Goal: Task Accomplishment & Management: Complete application form

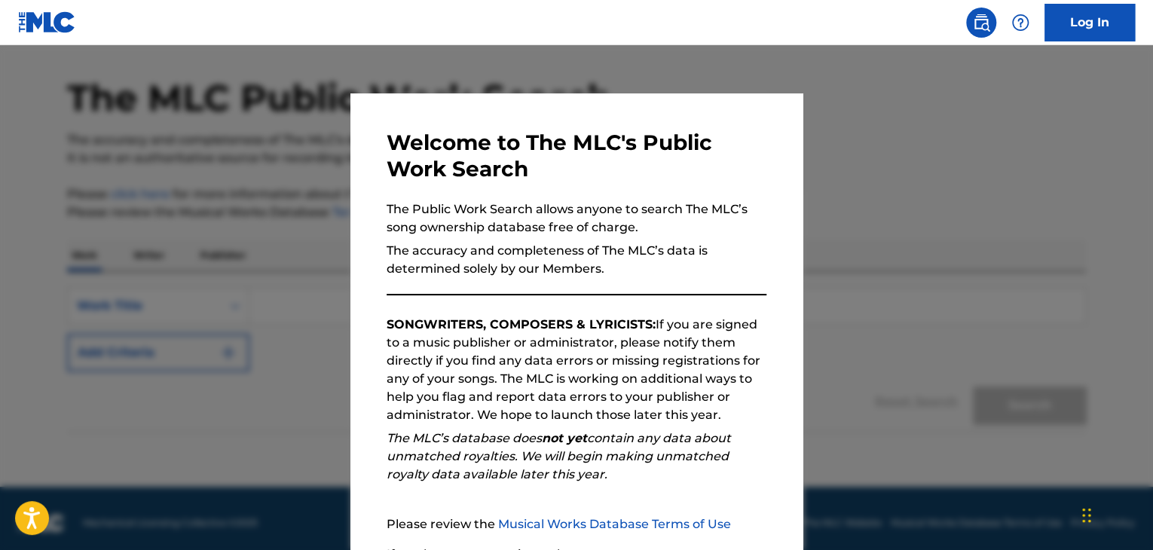
scroll to position [57, 0]
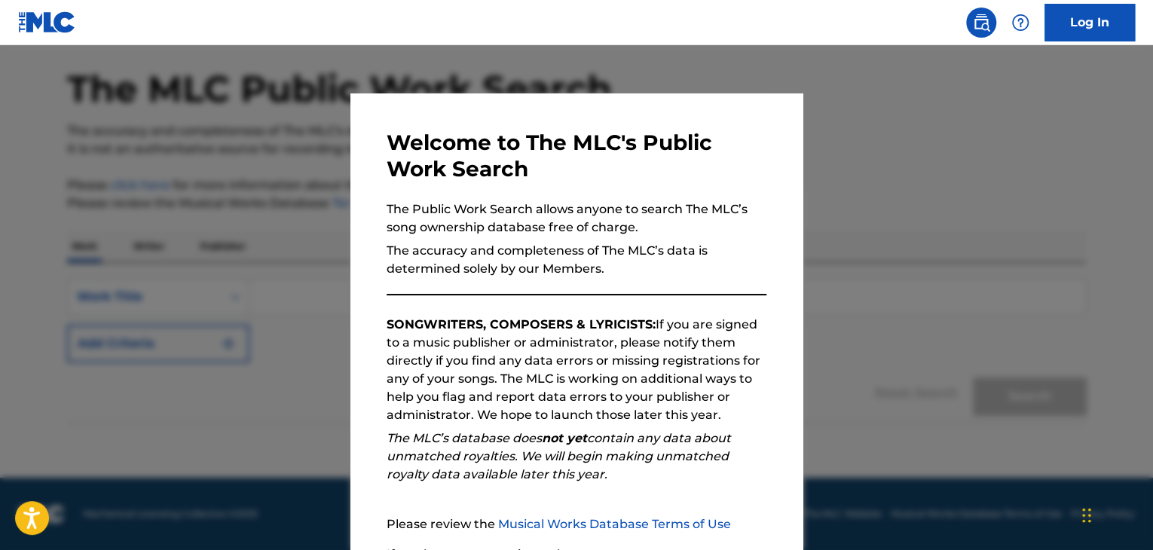
click at [859, 359] on div at bounding box center [576, 320] width 1153 height 550
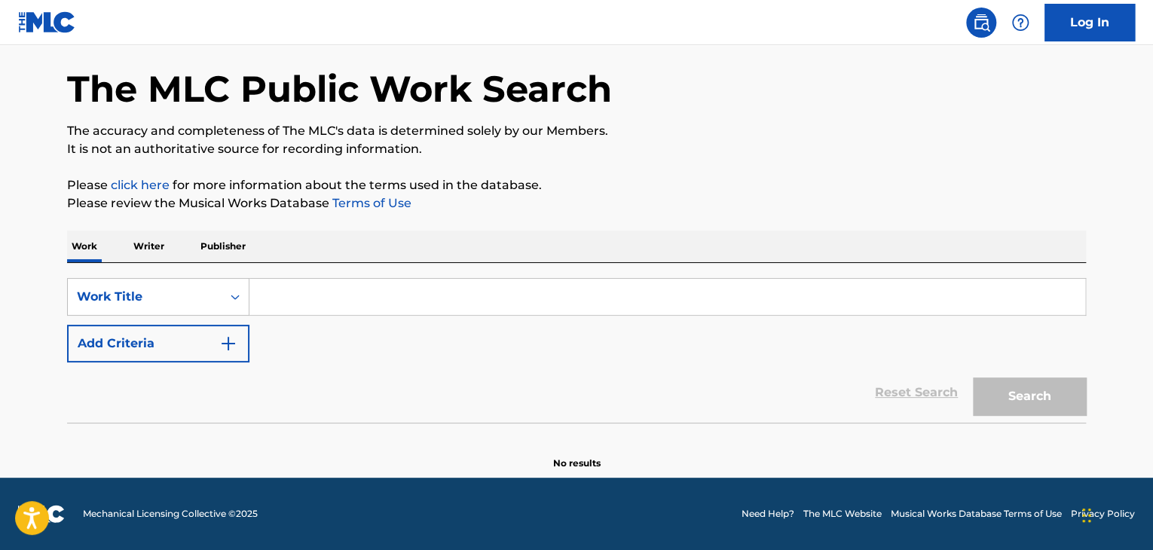
click at [157, 252] on p "Writer" at bounding box center [149, 247] width 40 height 32
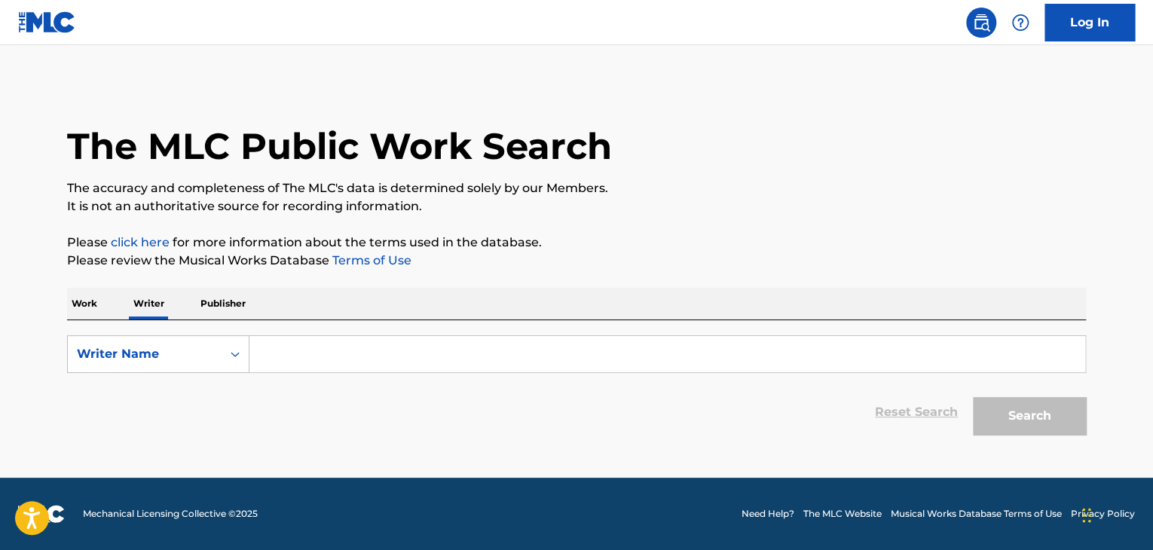
click at [270, 355] on input "Search Form" at bounding box center [667, 354] width 836 height 36
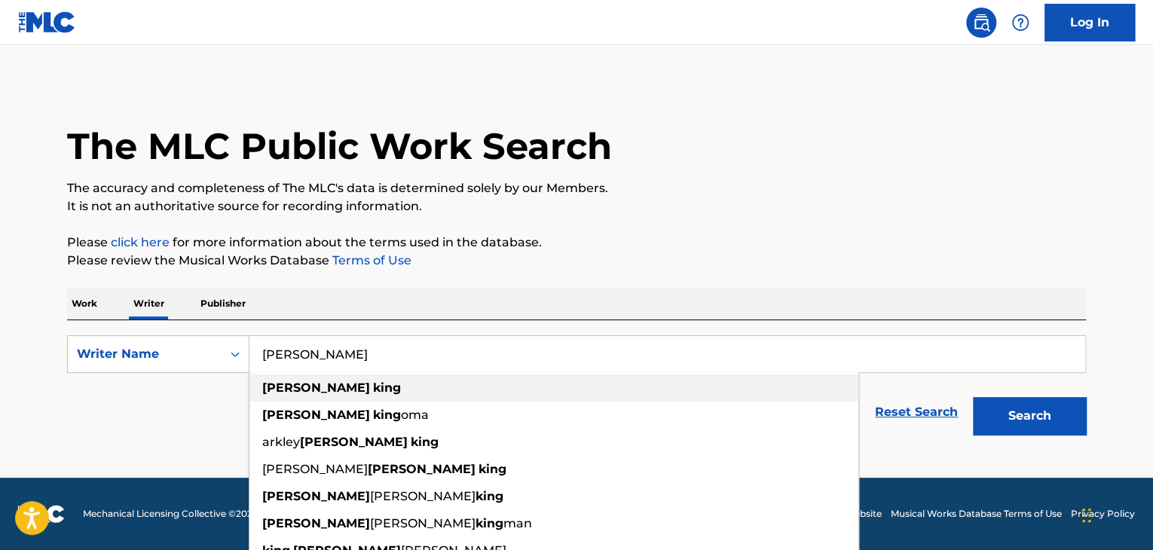
click at [295, 390] on strong "steven" at bounding box center [316, 388] width 108 height 14
type input "steven king"
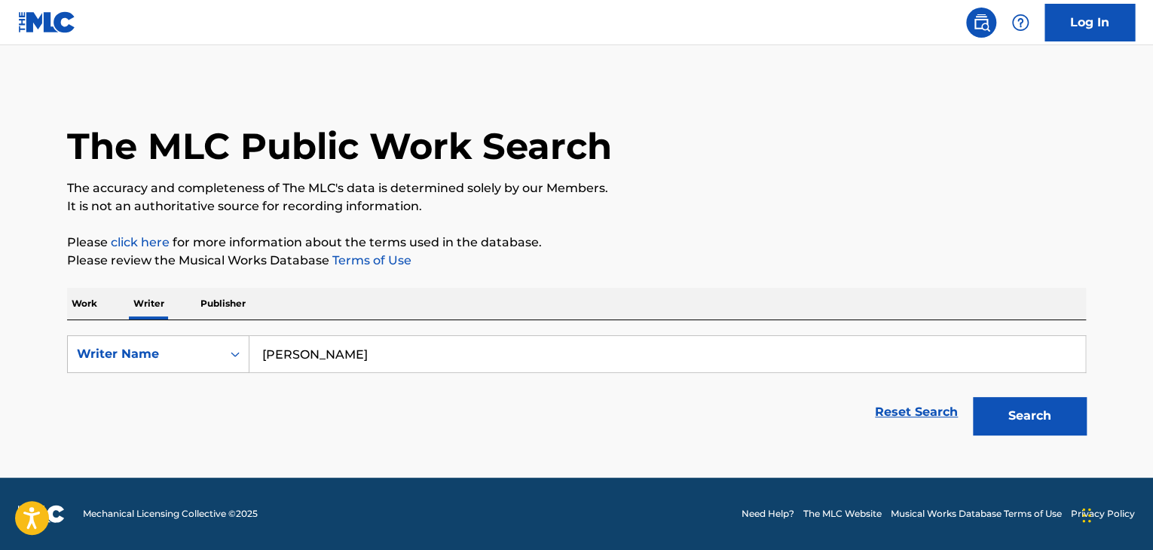
click at [988, 417] on button "Search" at bounding box center [1029, 416] width 113 height 38
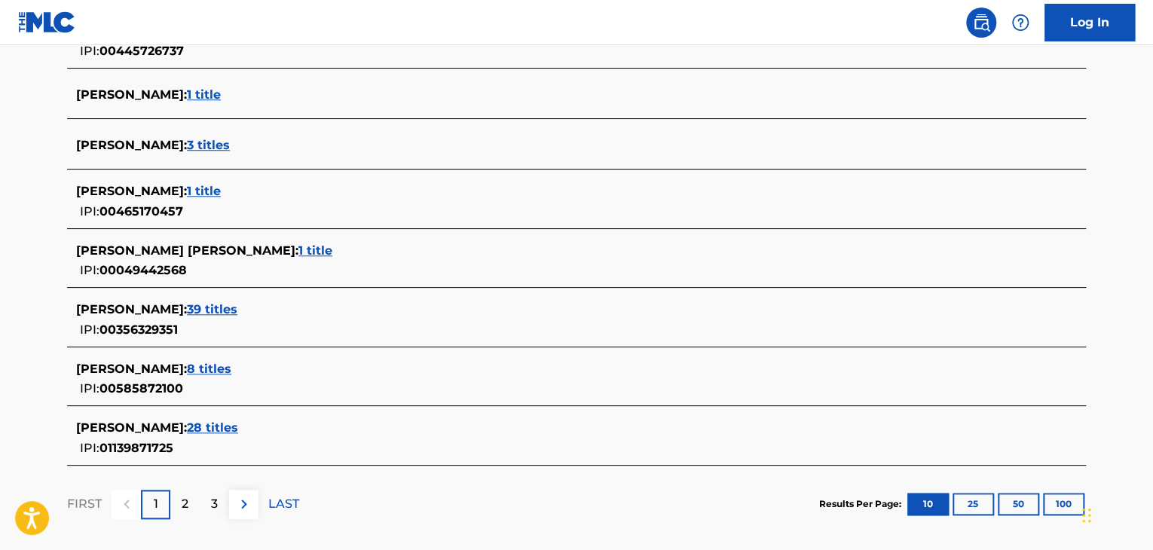
scroll to position [569, 0]
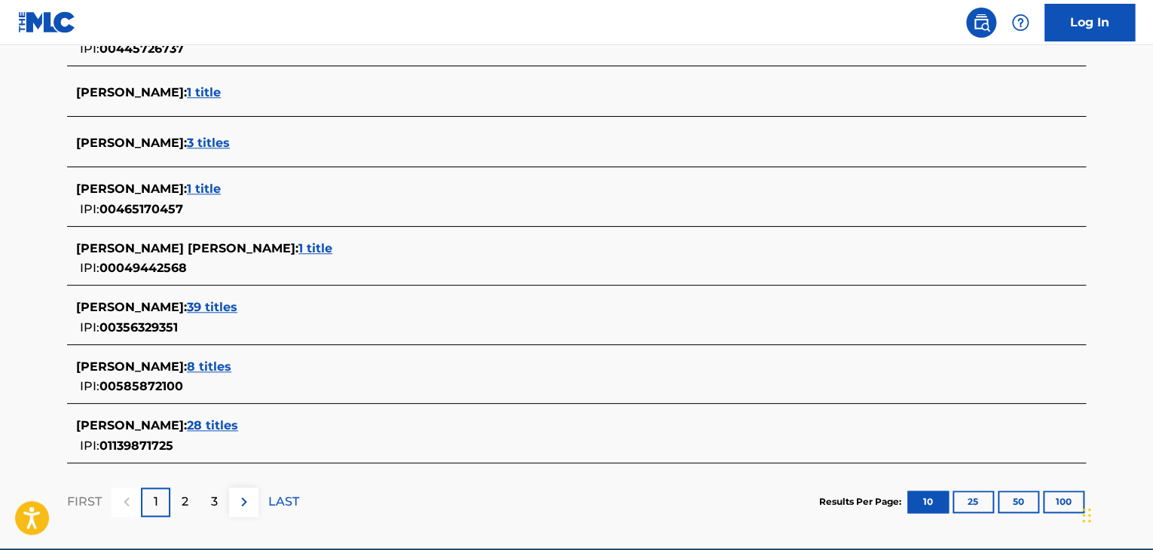
click at [187, 307] on span "39 titles" at bounding box center [212, 307] width 50 height 14
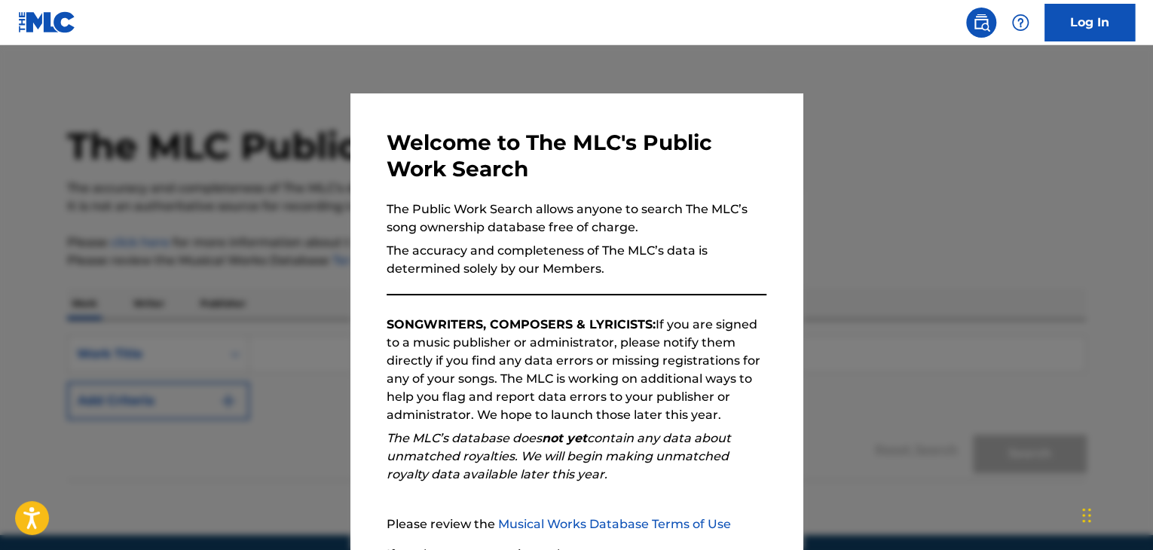
drag, startPoint x: 284, startPoint y: 347, endPoint x: 270, endPoint y: 327, distance: 24.9
click at [270, 327] on div at bounding box center [576, 320] width 1153 height 550
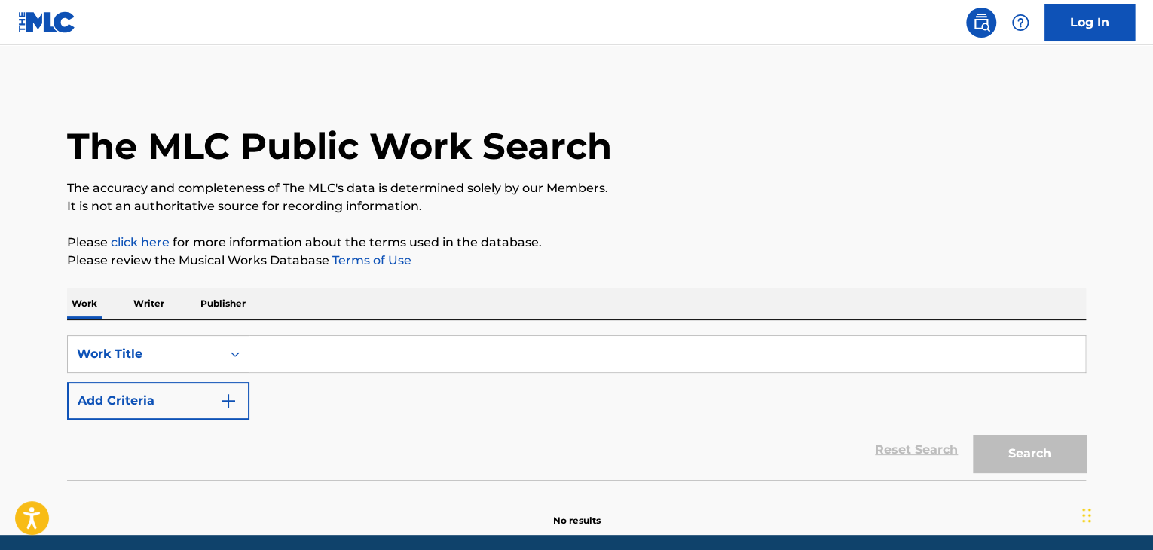
click at [131, 305] on p "Writer" at bounding box center [149, 304] width 40 height 32
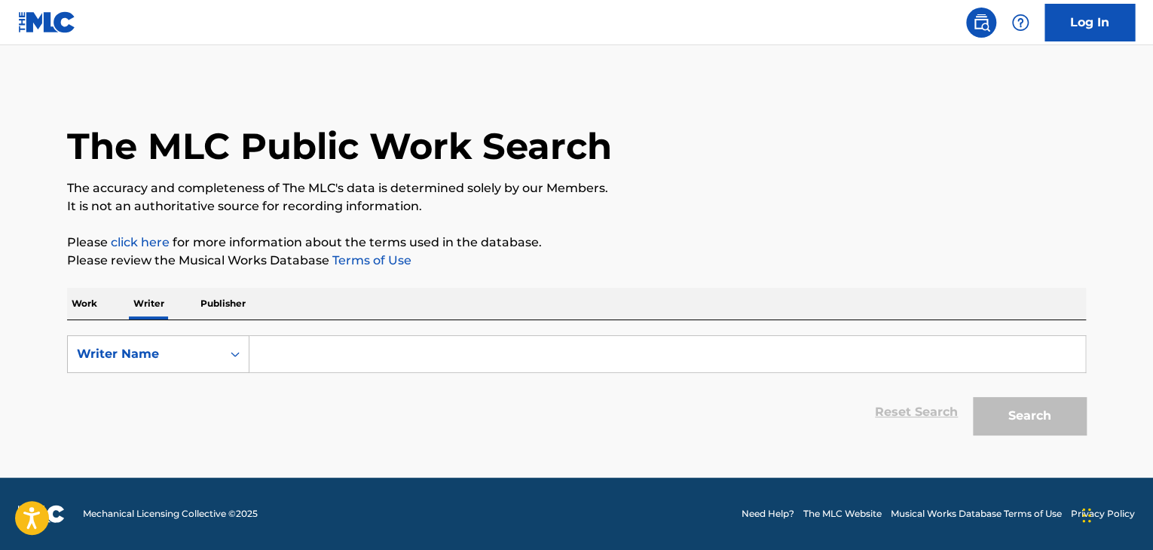
click at [343, 354] on input "Search Form" at bounding box center [667, 354] width 836 height 36
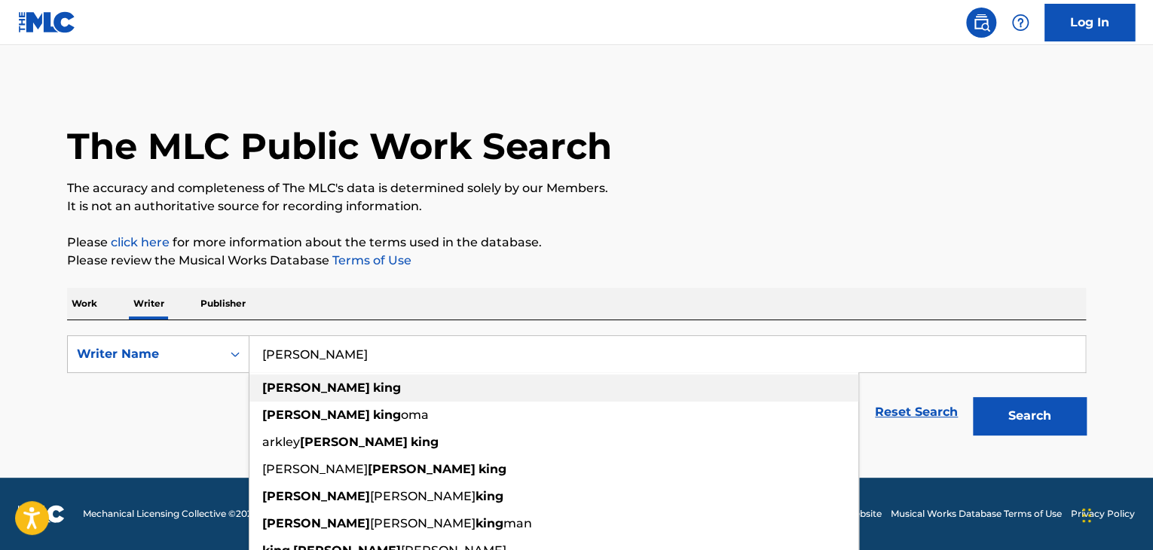
click at [344, 387] on div "steven king" at bounding box center [553, 388] width 609 height 27
type input "steven king"
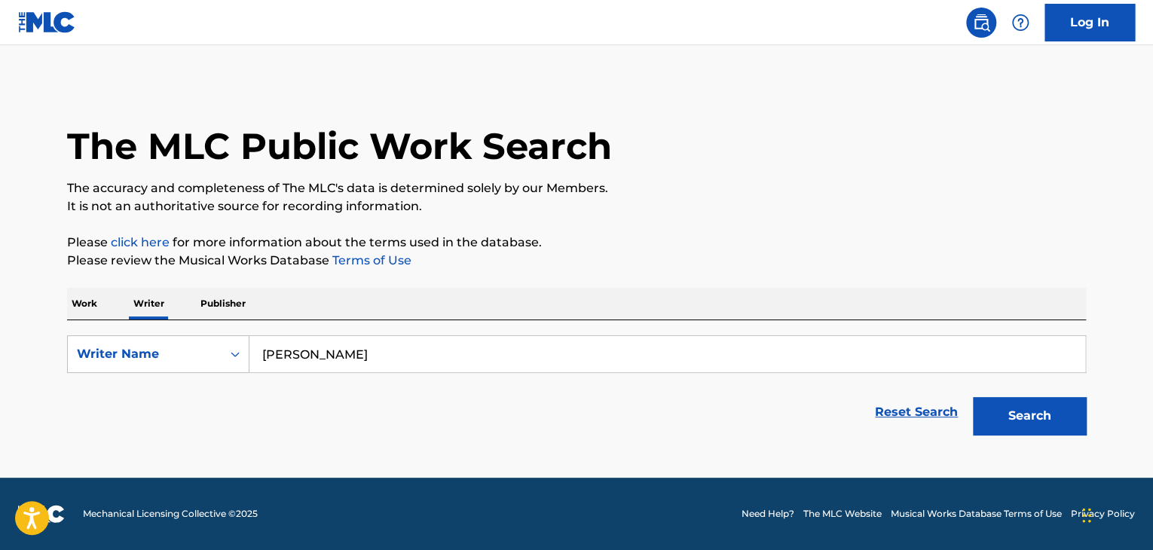
click at [1015, 412] on button "Search" at bounding box center [1029, 416] width 113 height 38
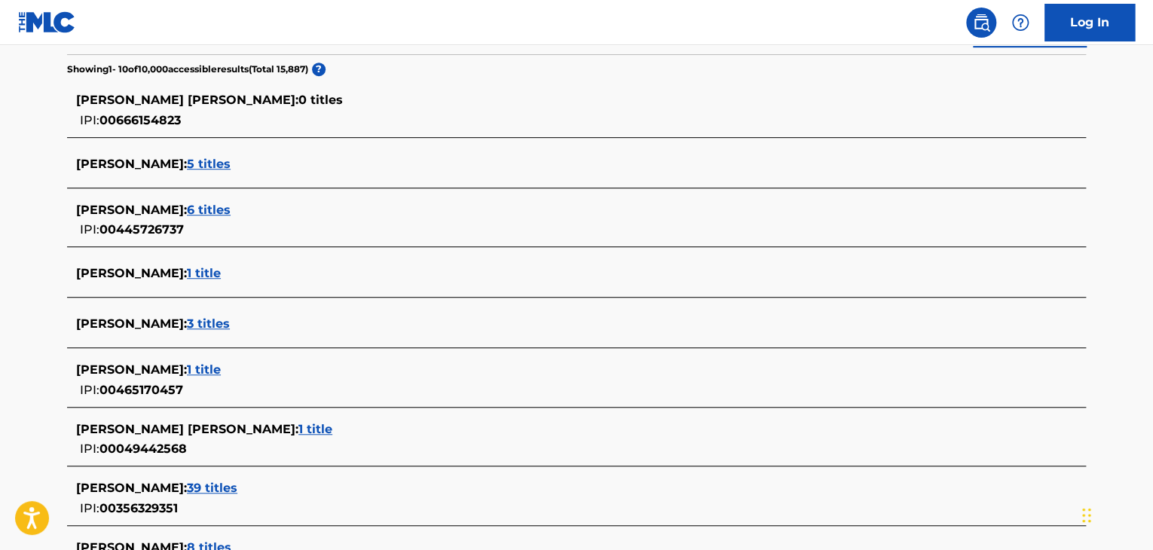
scroll to position [638, 0]
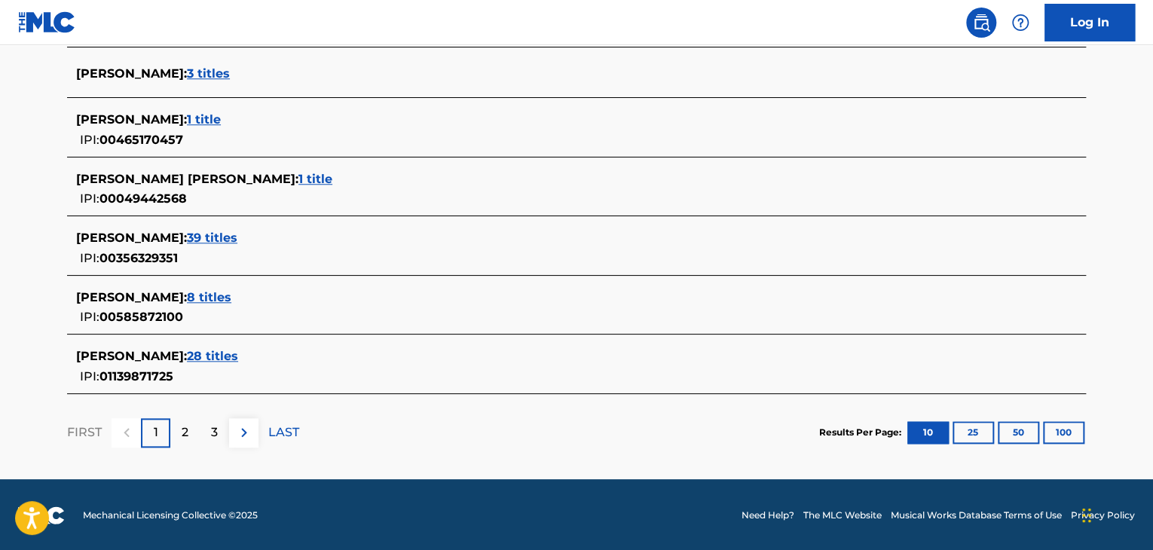
click at [182, 435] on p "2" at bounding box center [185, 433] width 7 height 18
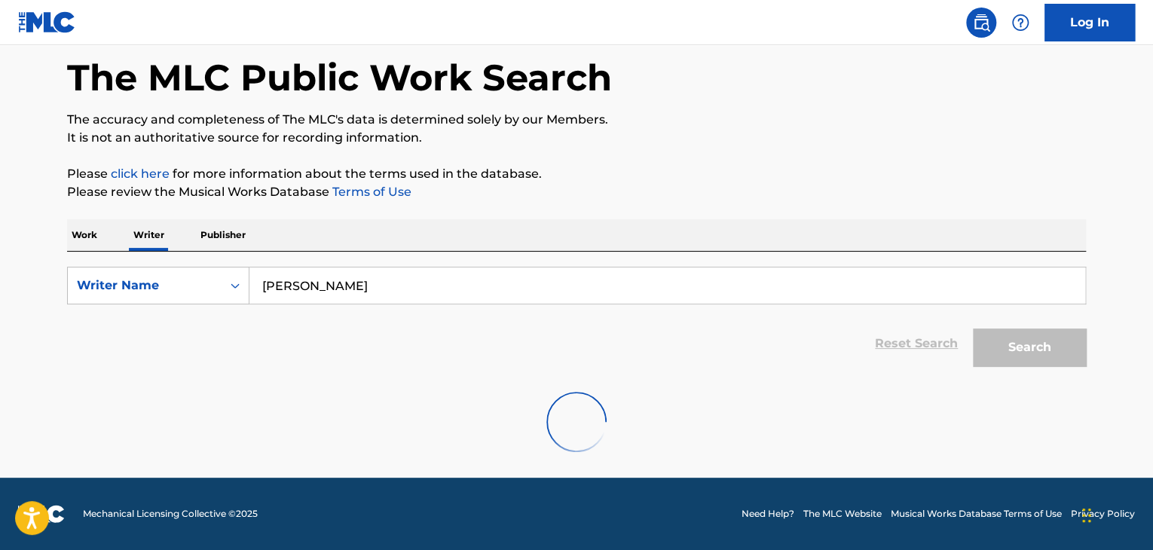
scroll to position [621, 0]
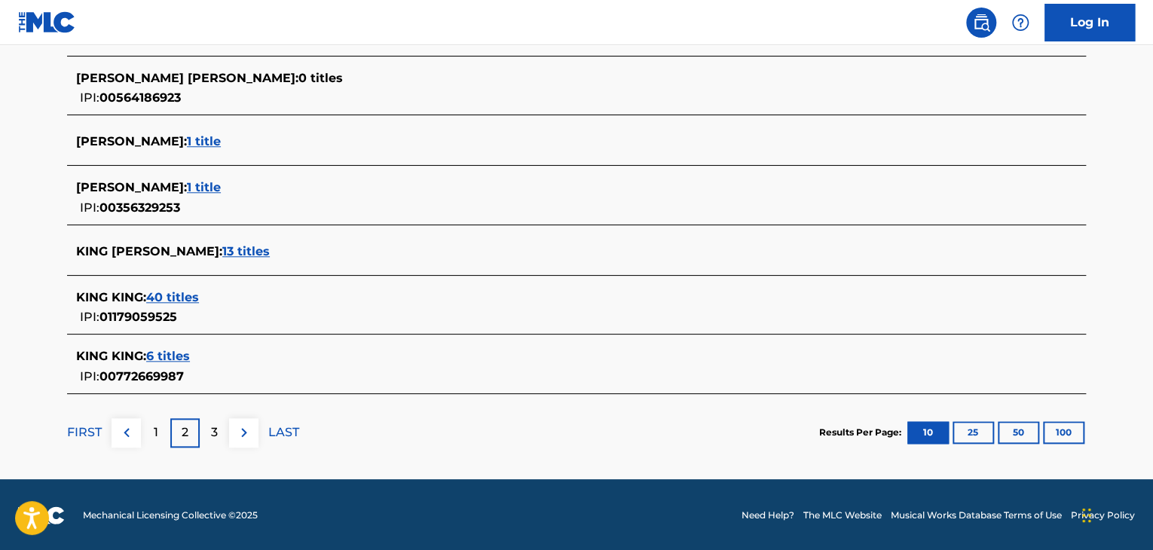
click at [219, 427] on div "3" at bounding box center [214, 432] width 29 height 29
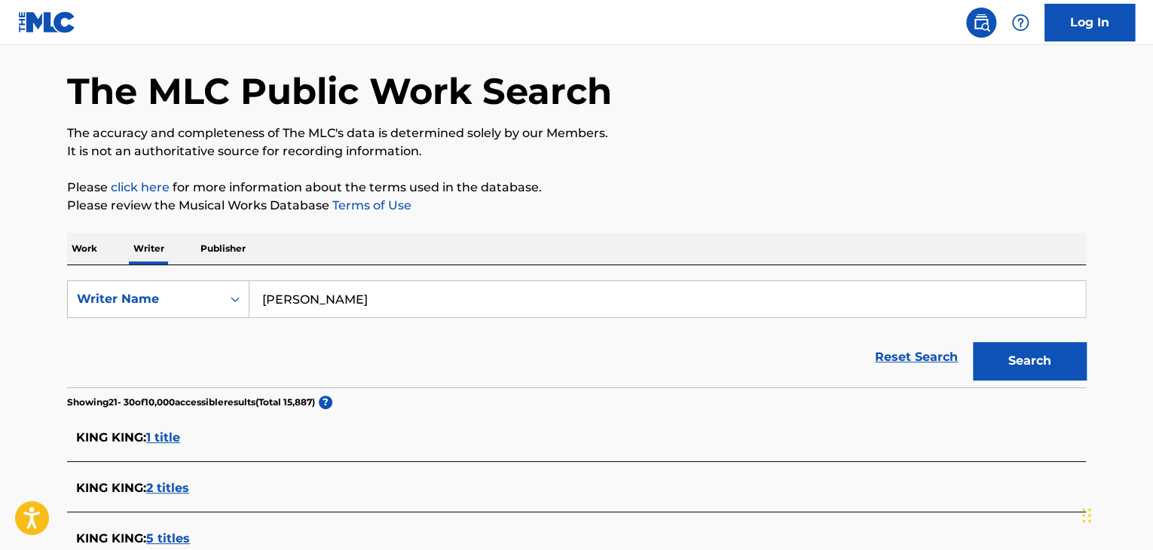
scroll to position [53, 0]
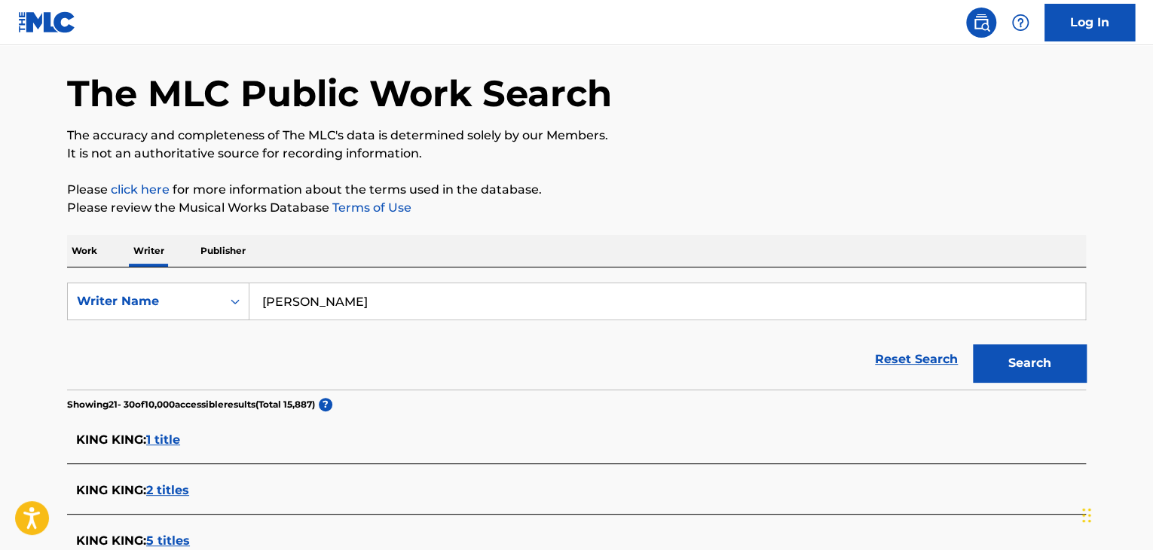
click at [87, 255] on p "Work" at bounding box center [84, 251] width 35 height 32
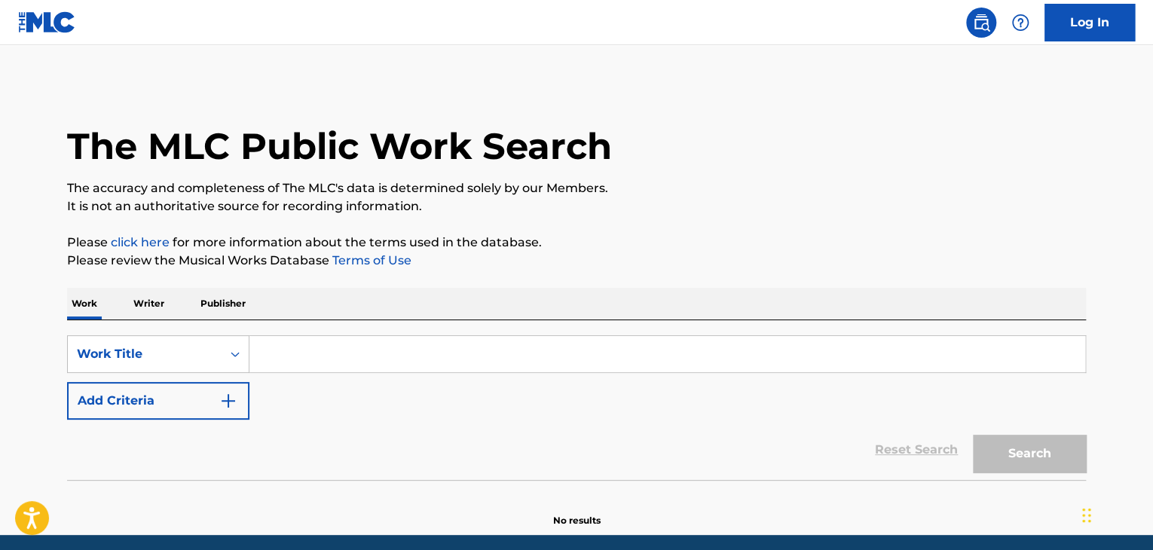
click at [169, 303] on div "Work Writer Publisher" at bounding box center [576, 304] width 1019 height 32
click at [148, 299] on p "Writer" at bounding box center [149, 304] width 40 height 32
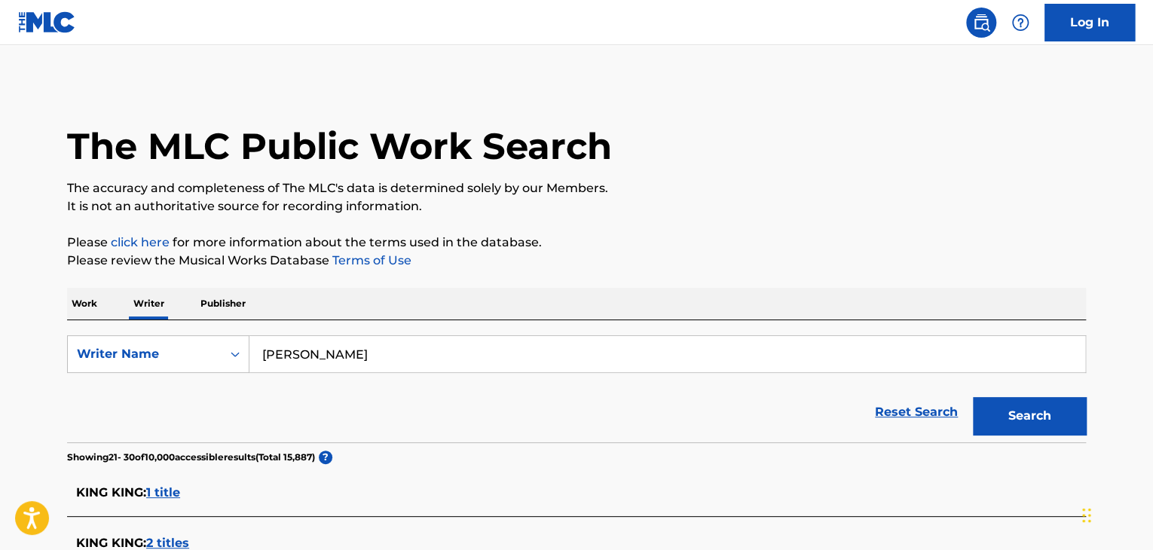
click at [216, 301] on p "Publisher" at bounding box center [223, 304] width 54 height 32
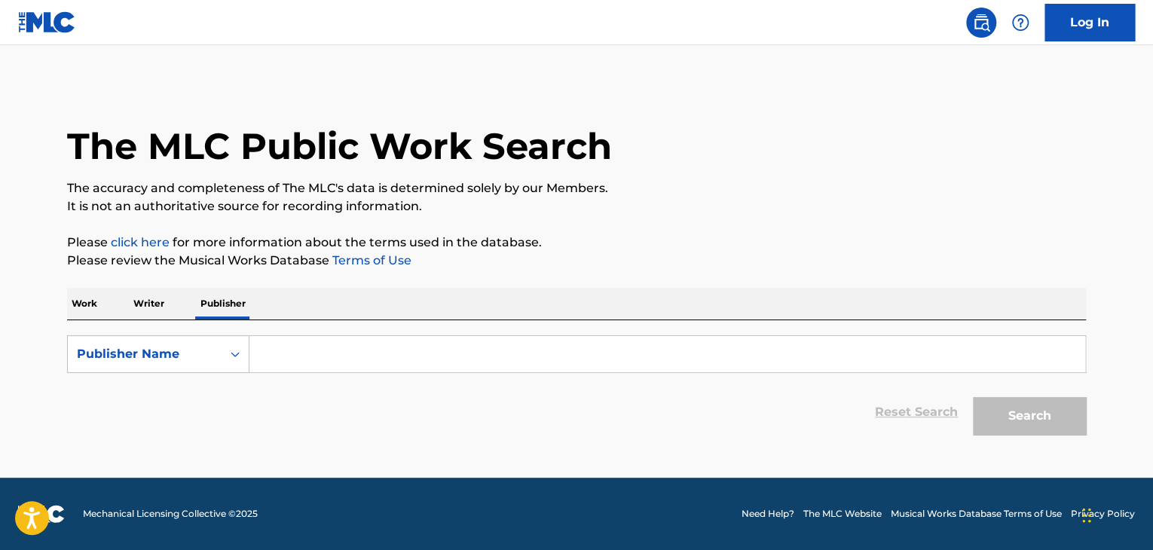
click at [354, 348] on input "Search Form" at bounding box center [667, 354] width 836 height 36
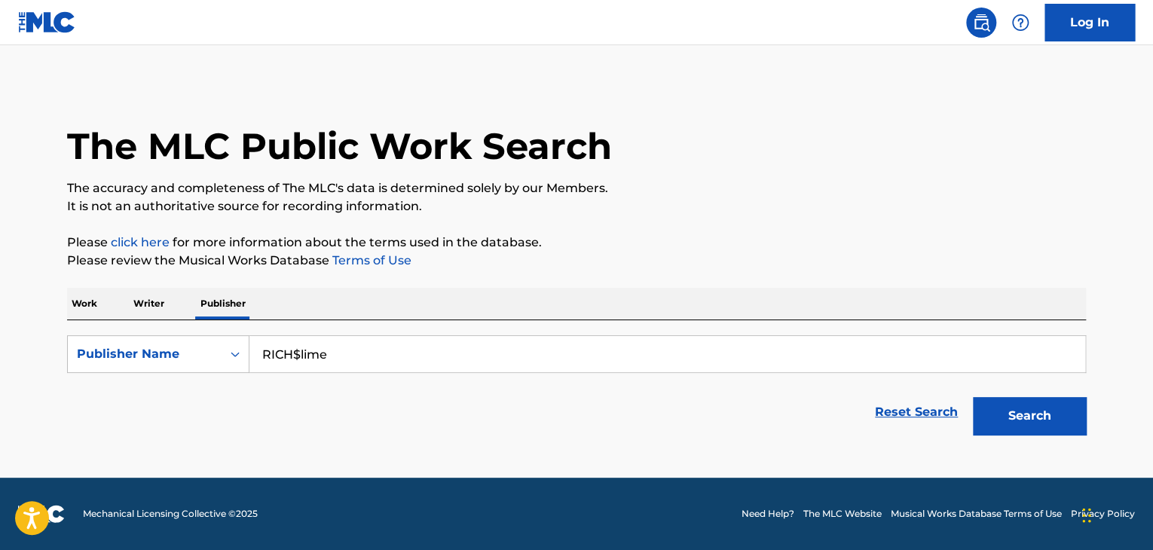
type input "RICH$lime"
click at [973, 397] on button "Search" at bounding box center [1029, 416] width 113 height 38
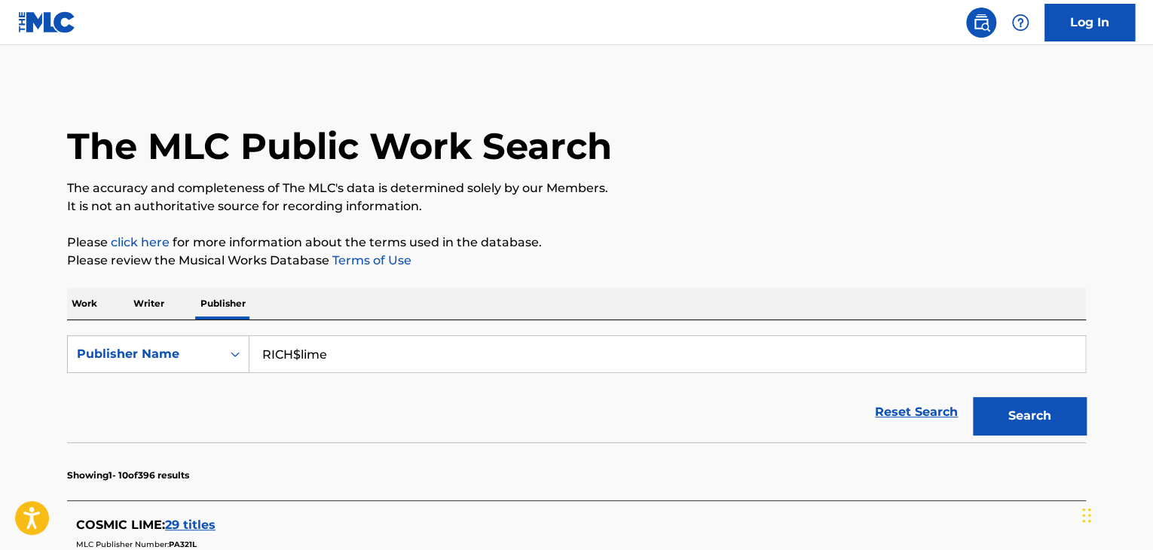
click at [145, 303] on p "Writer" at bounding box center [149, 304] width 40 height 32
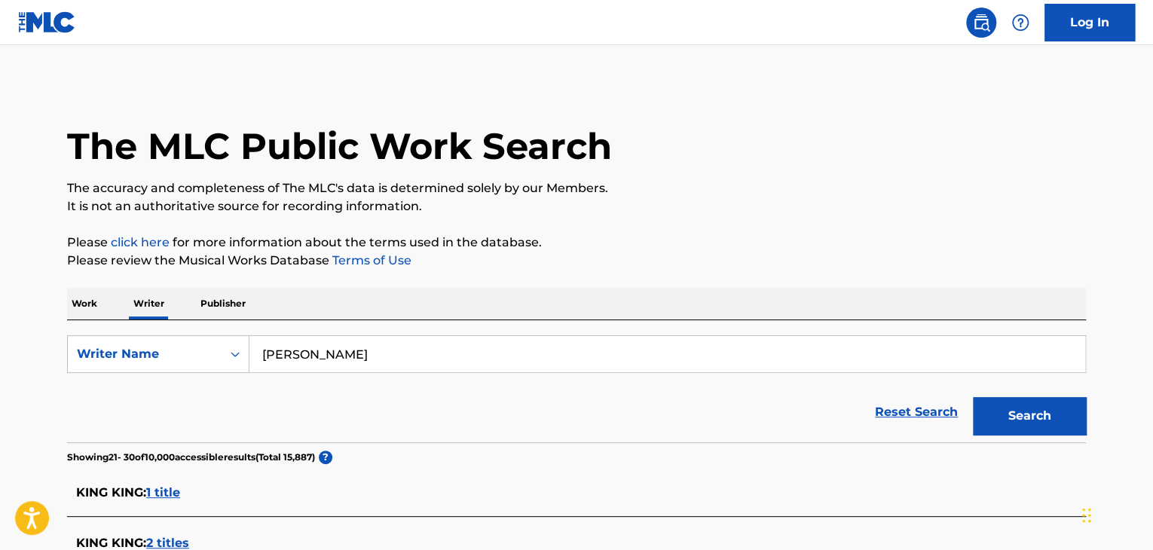
click at [441, 347] on input "steven king" at bounding box center [667, 354] width 836 height 36
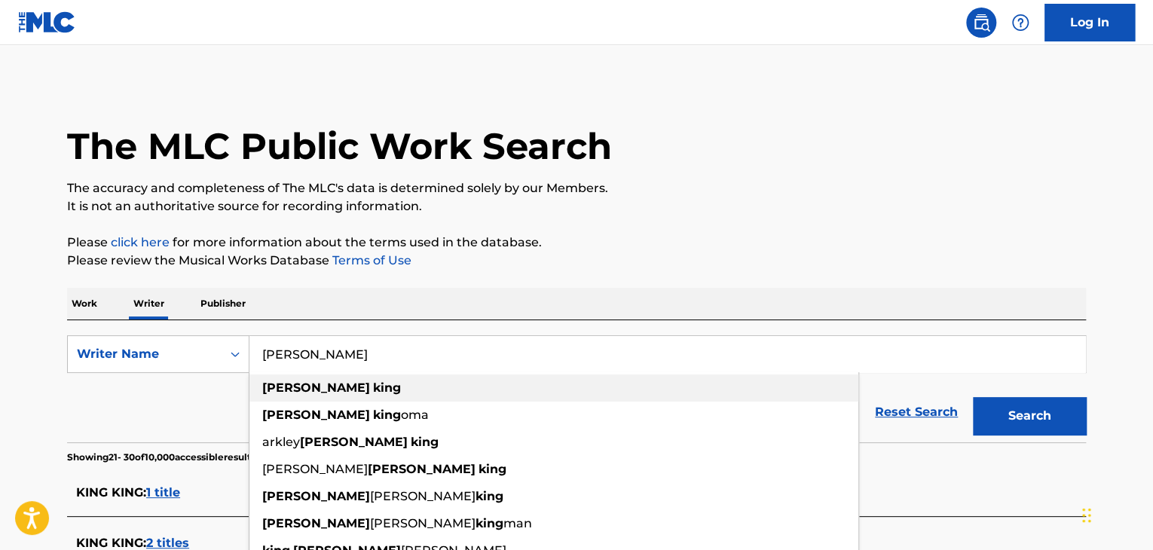
click at [362, 377] on div "steven king" at bounding box center [553, 388] width 609 height 27
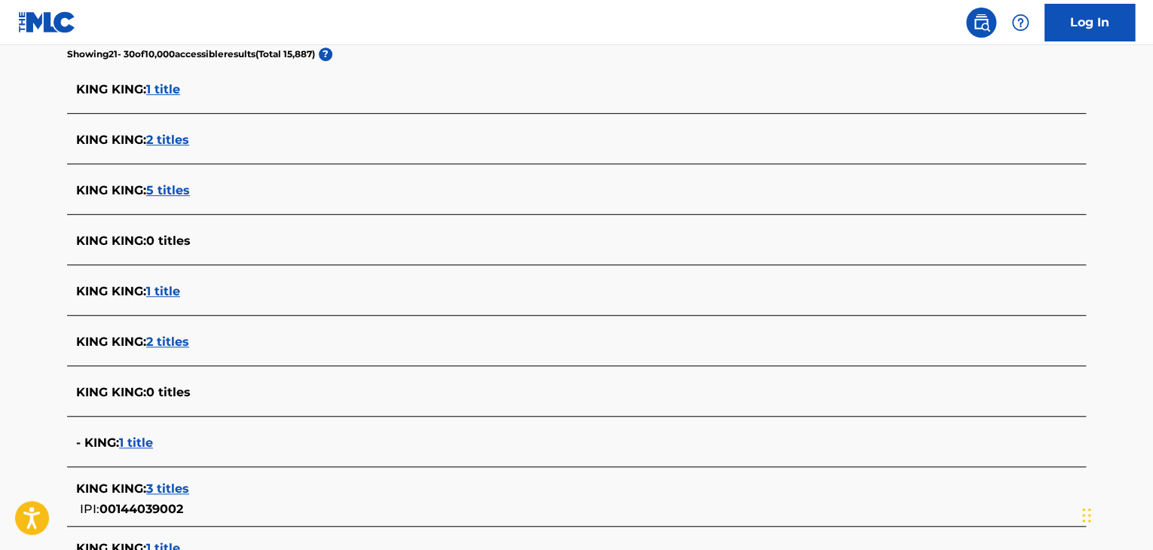
scroll to position [595, 0]
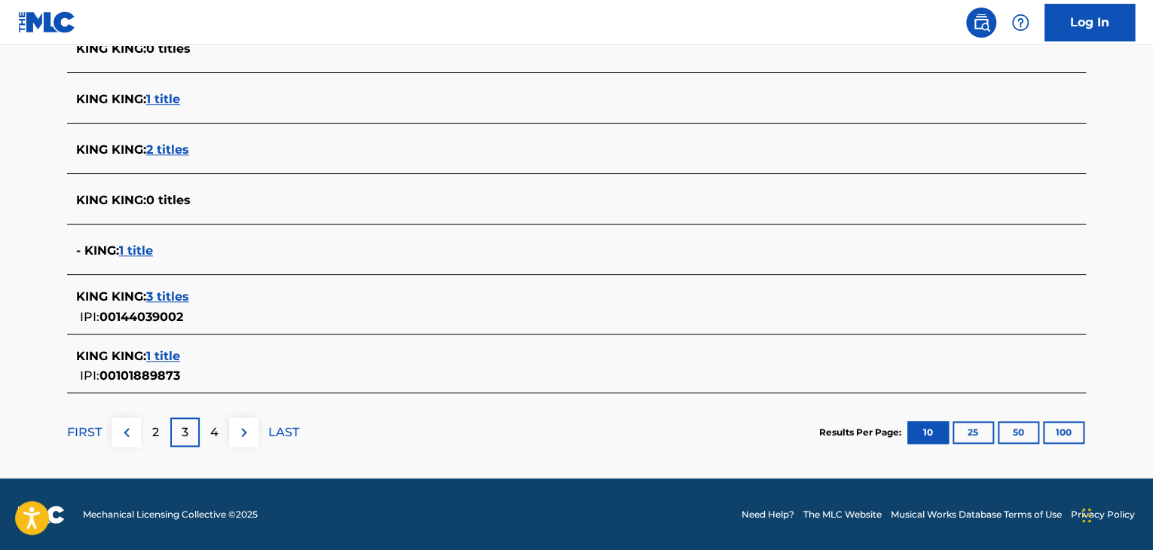
click at [93, 430] on p "FIRST" at bounding box center [84, 433] width 35 height 18
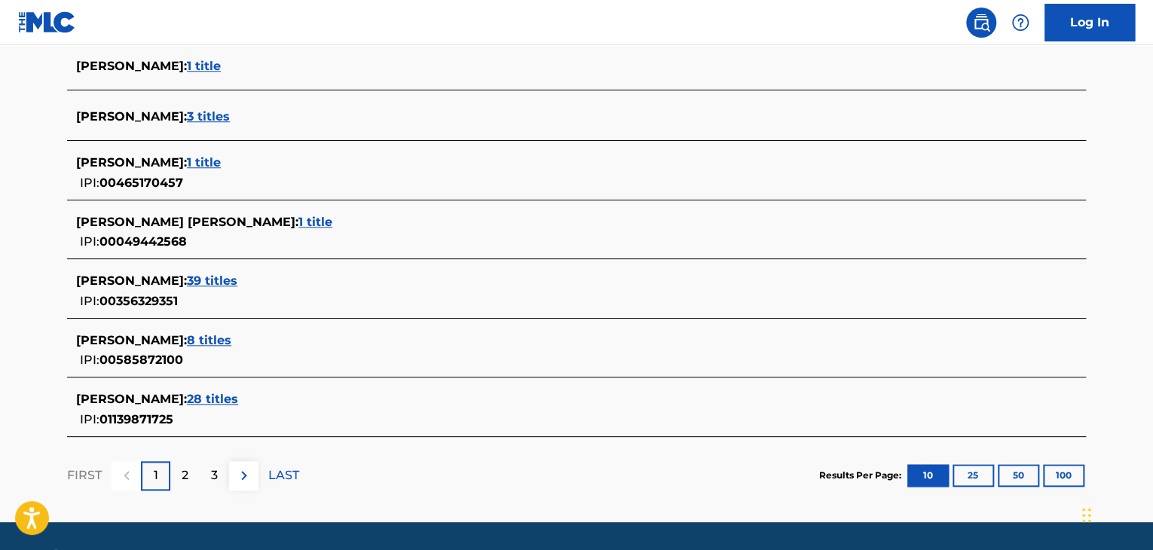
click at [191, 397] on span "28 titles" at bounding box center [212, 399] width 51 height 14
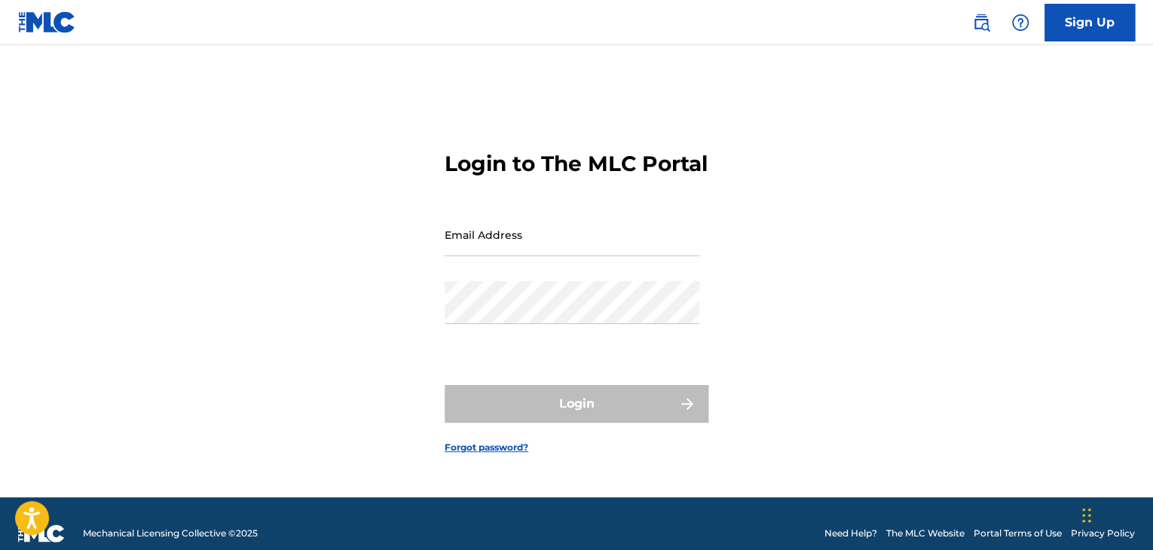
click at [1084, 23] on link "Sign Up" at bounding box center [1089, 23] width 90 height 38
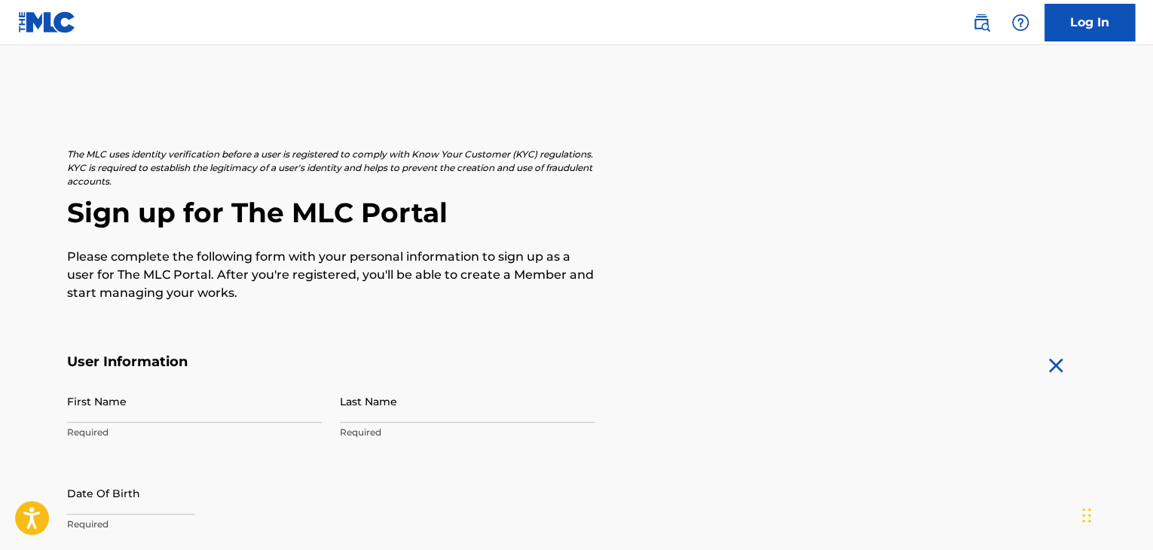
click at [205, 408] on input "First Name" at bounding box center [194, 401] width 255 height 43
type input "[PERSON_NAME]"
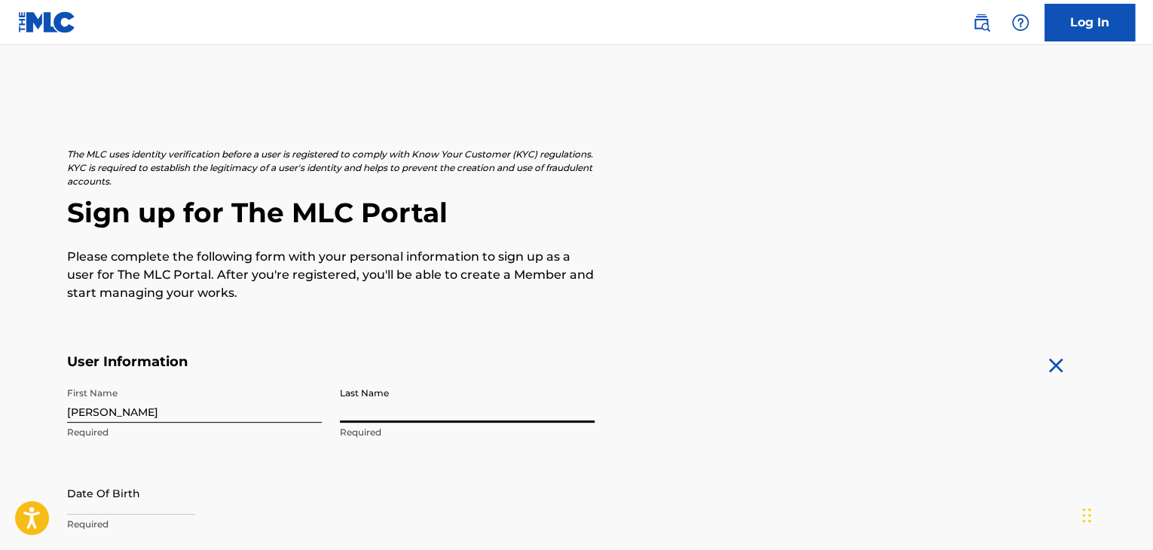
click at [422, 405] on input "Last Name" at bounding box center [467, 401] width 255 height 43
type input "king"
click at [94, 512] on input "text" at bounding box center [131, 493] width 128 height 43
select select "8"
select select "2025"
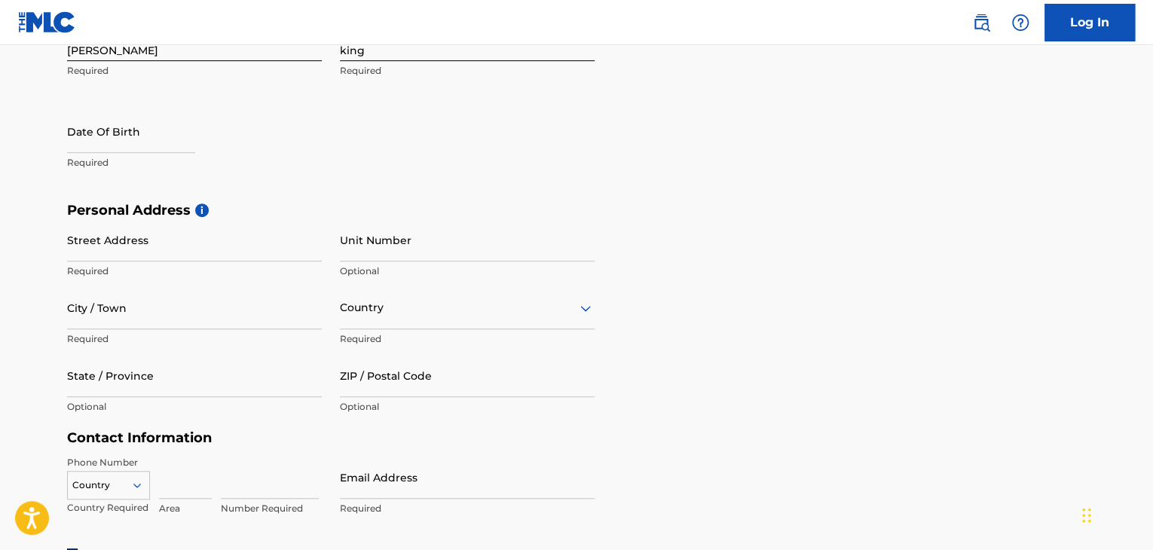
scroll to position [394, 0]
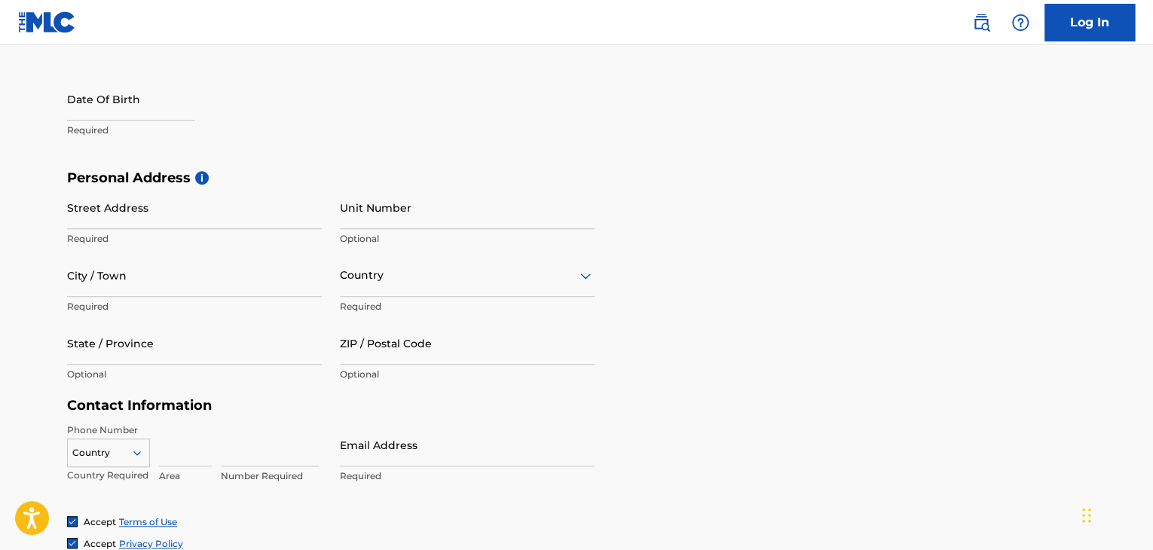
click at [137, 263] on input "City / Town" at bounding box center [194, 275] width 255 height 43
type input "Meridian"
type input "[STREET_ADDRESS]"
type input "[GEOGRAPHIC_DATA]"
type input "[US_STATE]"
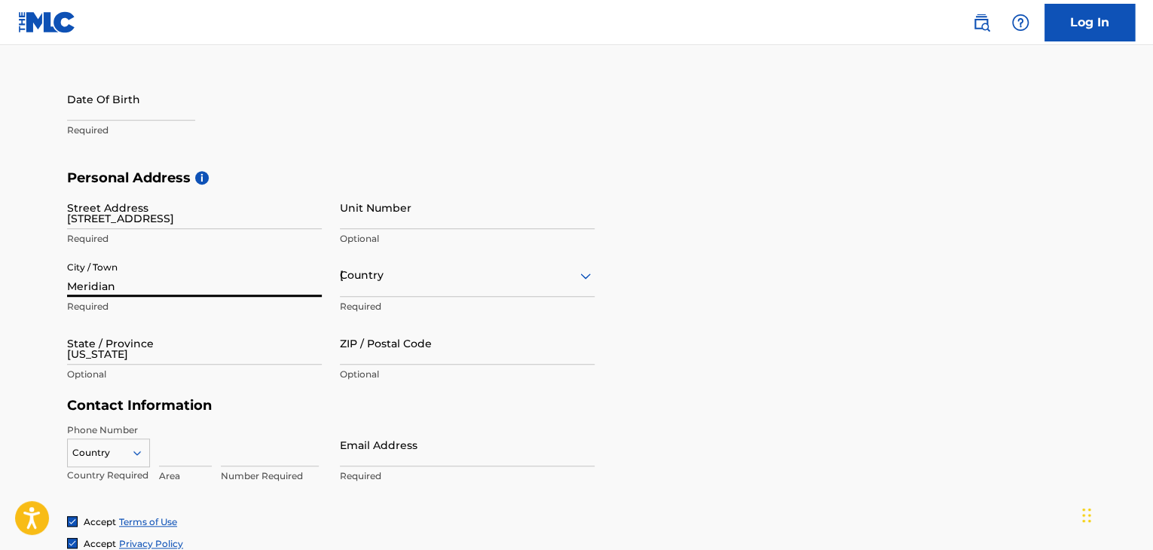
type input "39305"
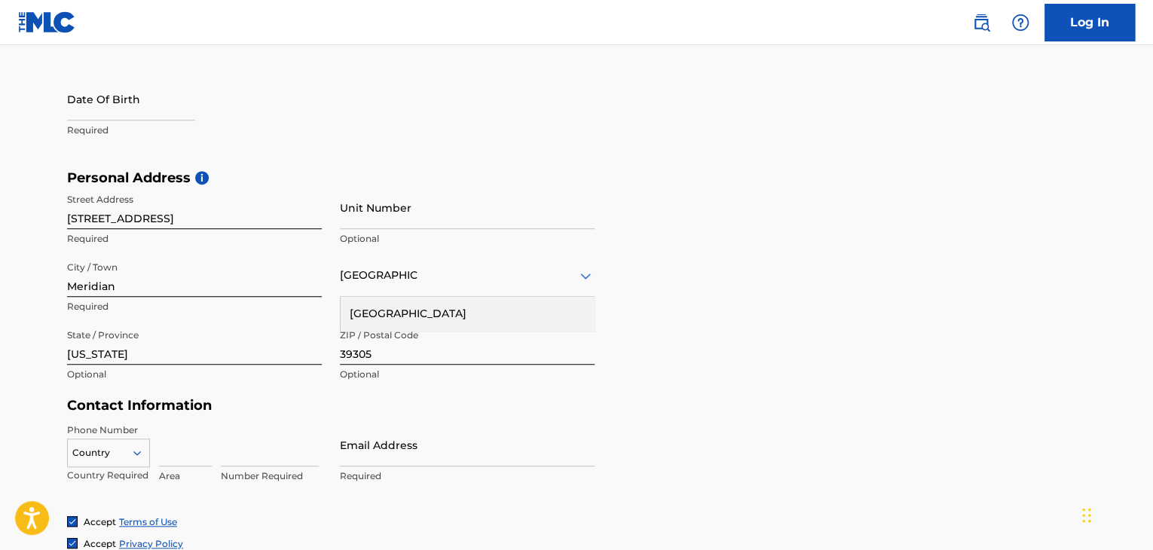
click at [183, 454] on input at bounding box center [185, 445] width 53 height 43
type input "601"
click at [283, 448] on input at bounding box center [270, 445] width 98 height 43
type input "6850017"
click at [420, 438] on input "Email Address" at bounding box center [467, 445] width 255 height 43
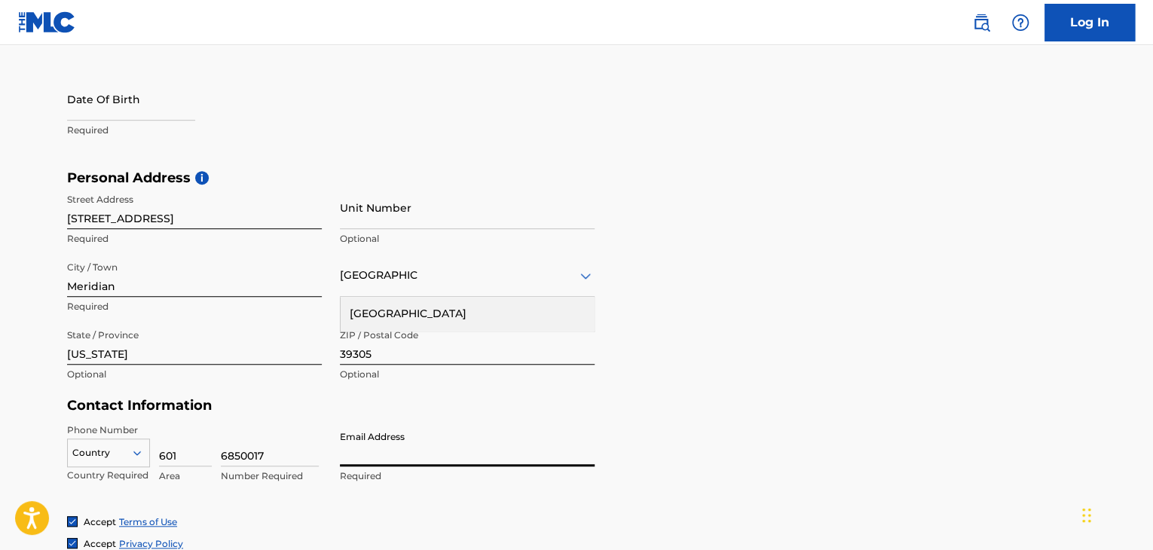
type input "[EMAIL_ADDRESS][DOMAIN_NAME]"
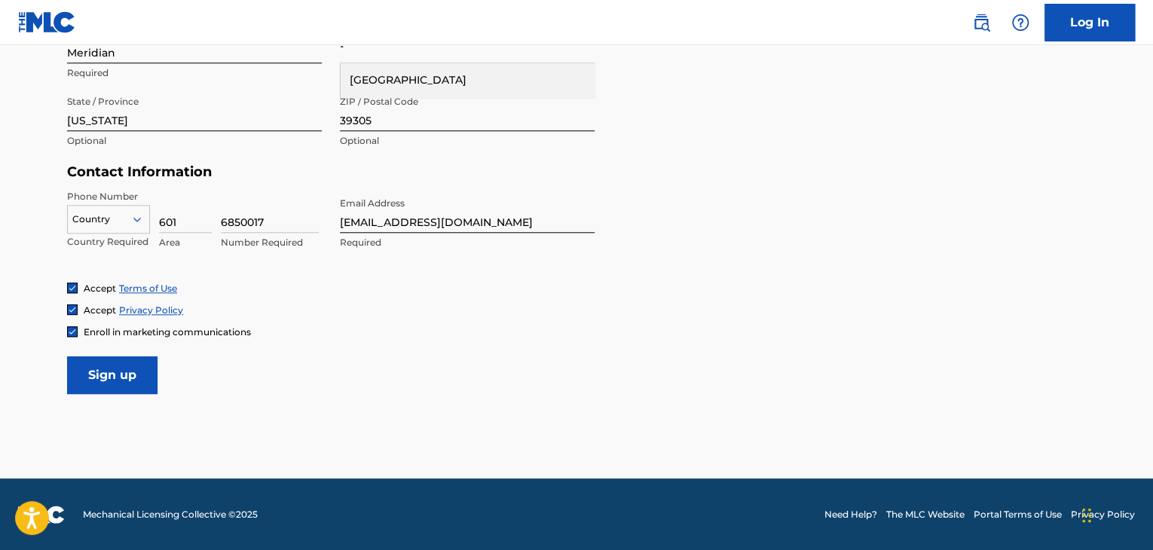
drag, startPoint x: 102, startPoint y: 378, endPoint x: 283, endPoint y: 444, distance: 193.3
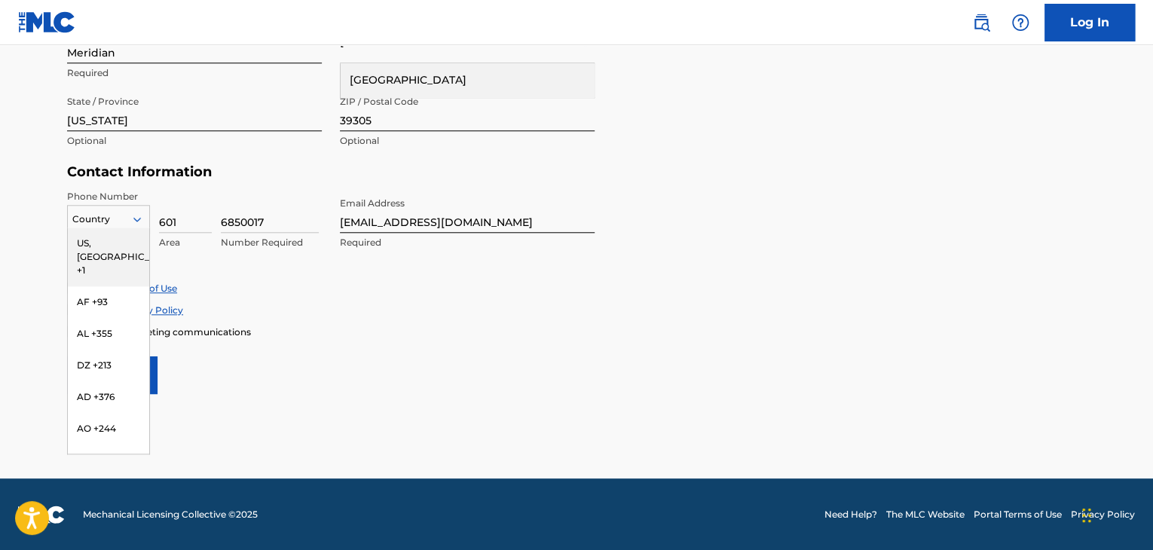
click at [121, 219] on div at bounding box center [108, 219] width 81 height 17
click at [121, 243] on div "US, [GEOGRAPHIC_DATA] +1" at bounding box center [108, 257] width 81 height 59
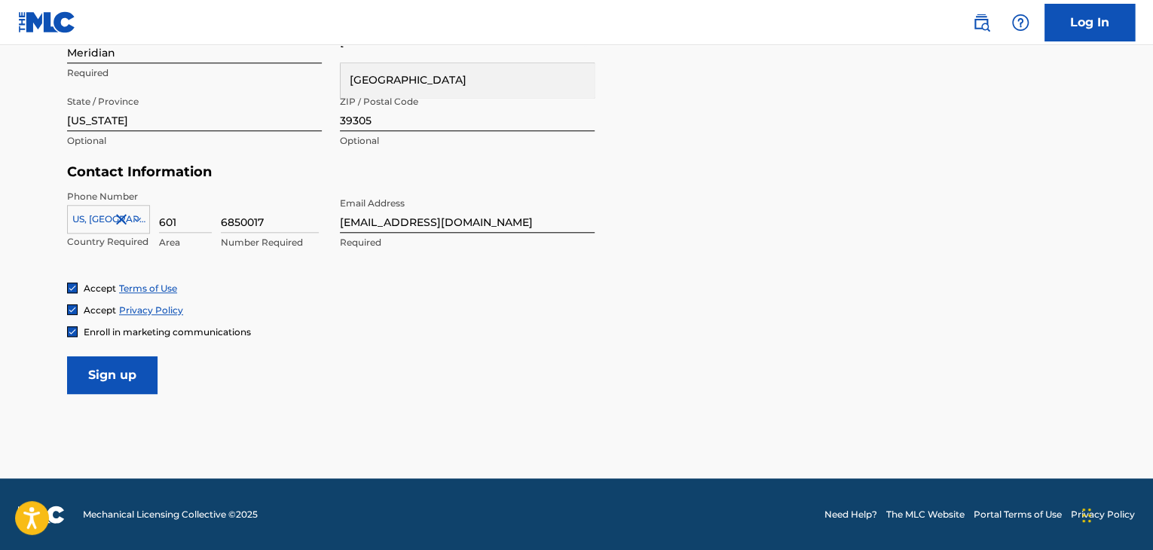
click at [142, 387] on input "Sign up" at bounding box center [112, 375] width 90 height 38
click at [437, 52] on div "Country" at bounding box center [467, 41] width 255 height 43
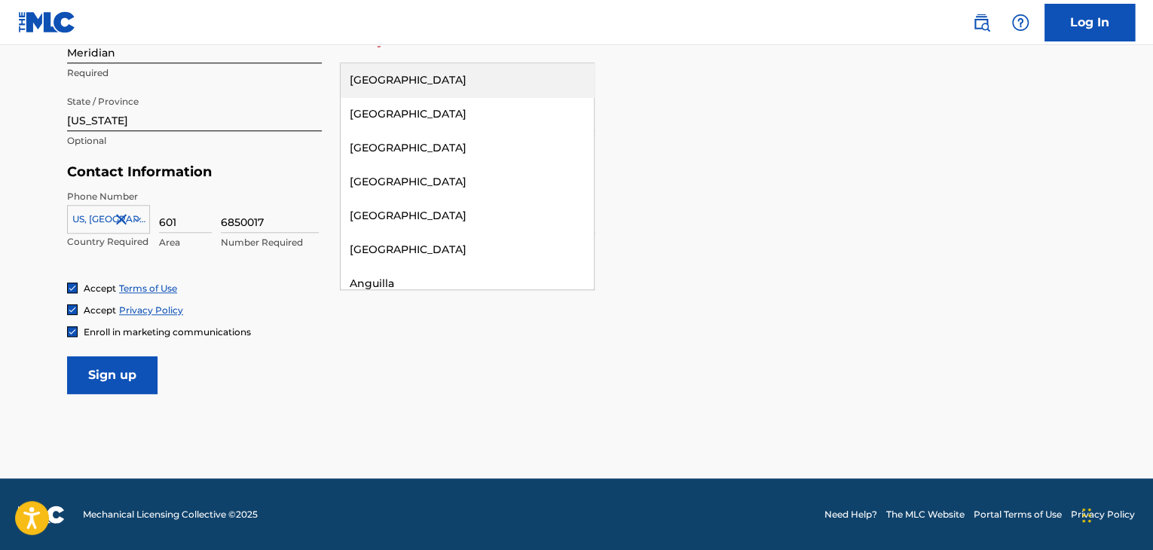
click at [440, 82] on div "[GEOGRAPHIC_DATA]" at bounding box center [467, 80] width 253 height 34
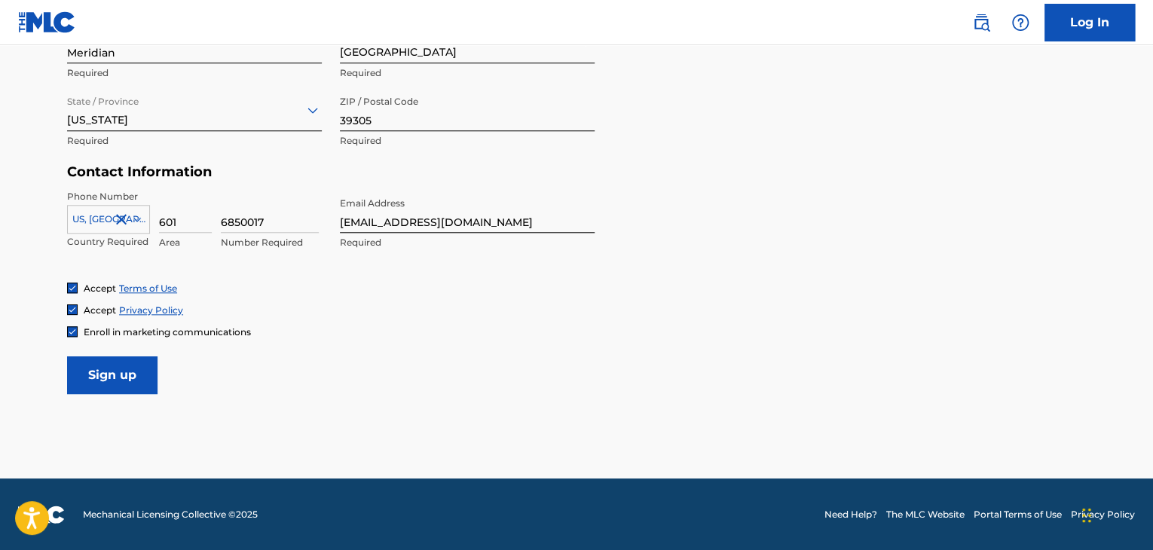
click at [120, 373] on input "Sign up" at bounding box center [112, 375] width 90 height 38
click at [91, 376] on input "Sign up" at bounding box center [112, 375] width 90 height 38
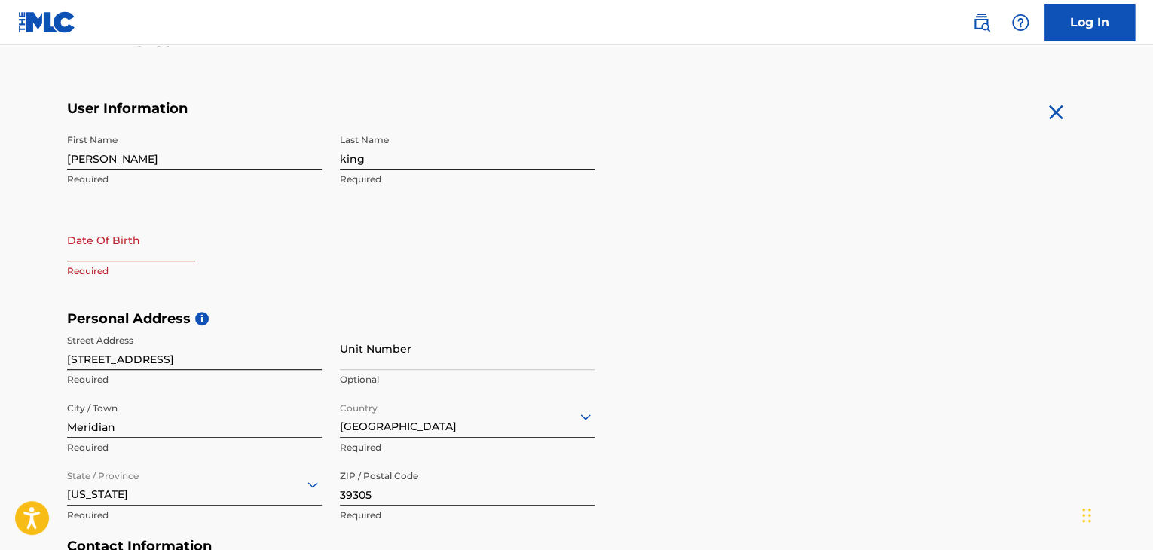
scroll to position [244, 0]
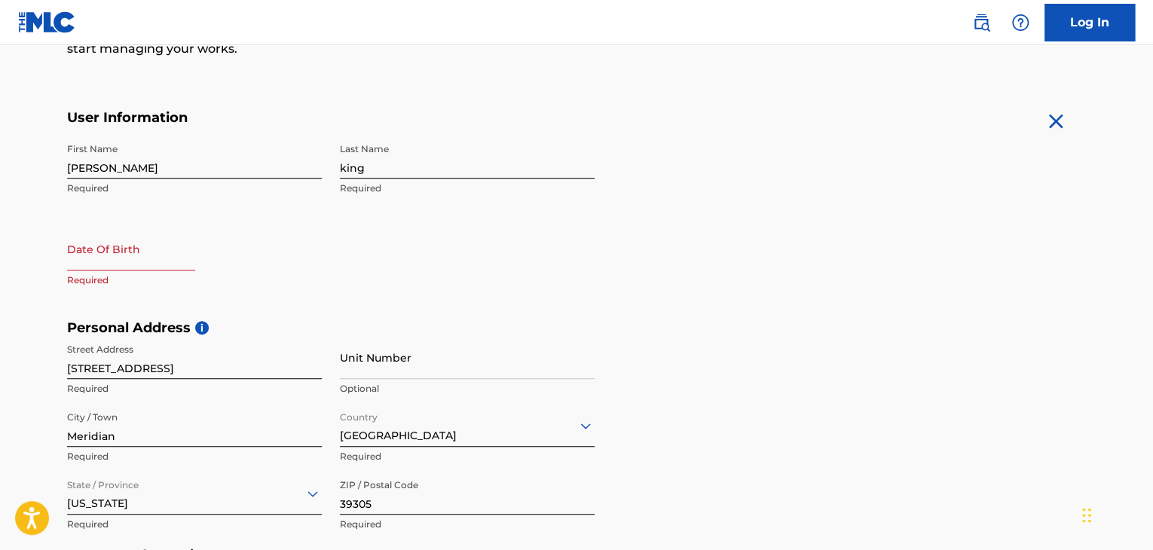
click at [195, 251] on input "text" at bounding box center [131, 249] width 128 height 43
select select "8"
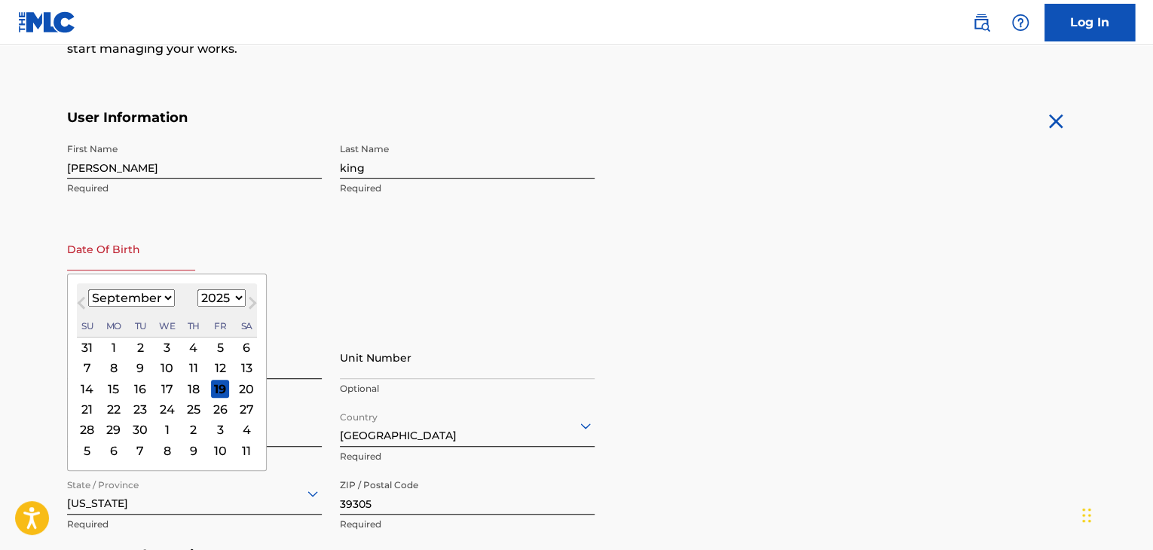
click at [229, 299] on select "1899 1900 1901 1902 1903 1904 1905 1906 1907 1908 1909 1910 1911 1912 1913 1914…" at bounding box center [221, 297] width 48 height 17
select select "1996"
click at [197, 289] on select "1899 1900 1901 1902 1903 1904 1905 1906 1907 1908 1909 1910 1911 1912 1913 1914…" at bounding box center [221, 297] width 48 height 17
click at [83, 301] on span "Previous Month" at bounding box center [83, 305] width 0 height 23
select select "7"
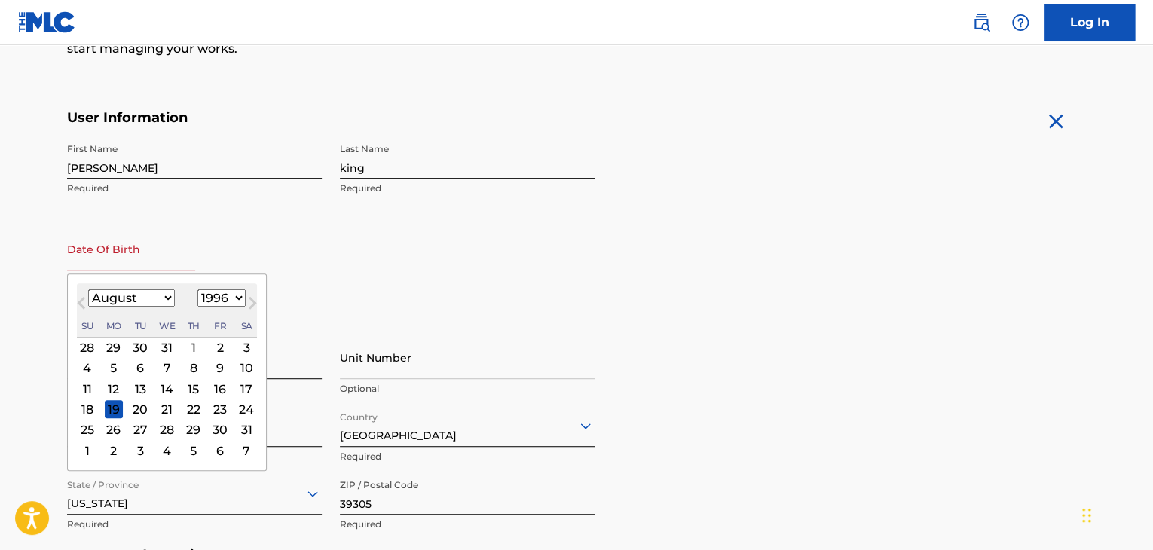
click at [168, 430] on div "28" at bounding box center [167, 430] width 18 height 18
type input "[DATE]"
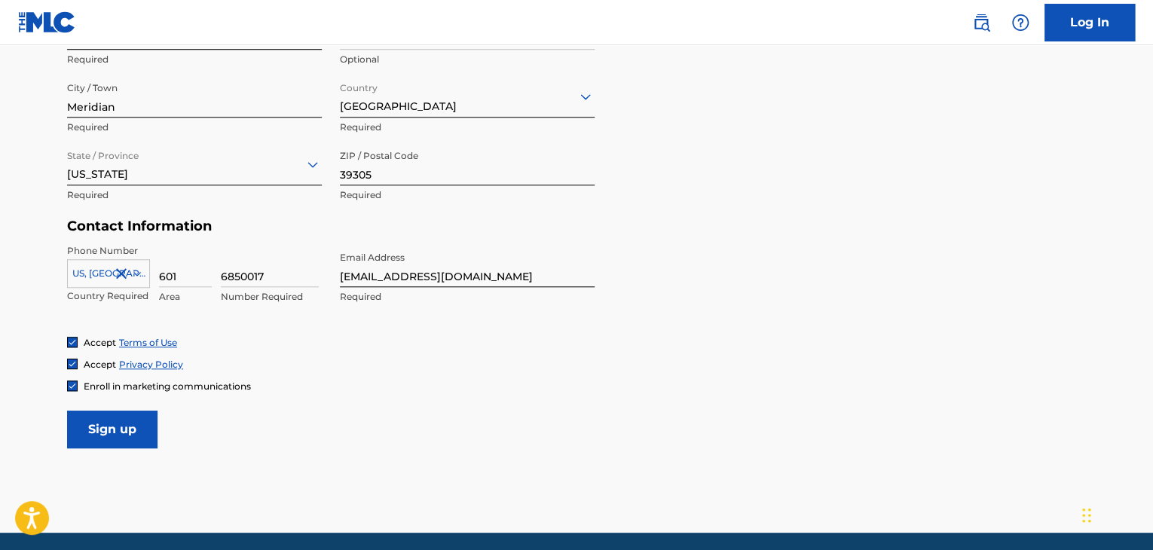
scroll to position [628, 0]
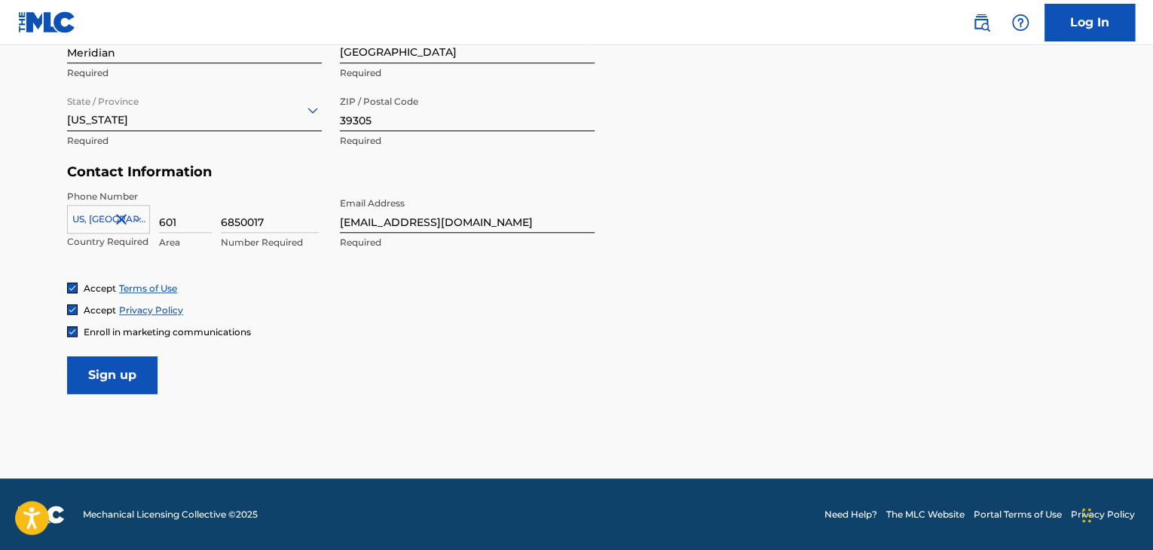
click at [112, 384] on input "Sign up" at bounding box center [112, 375] width 90 height 38
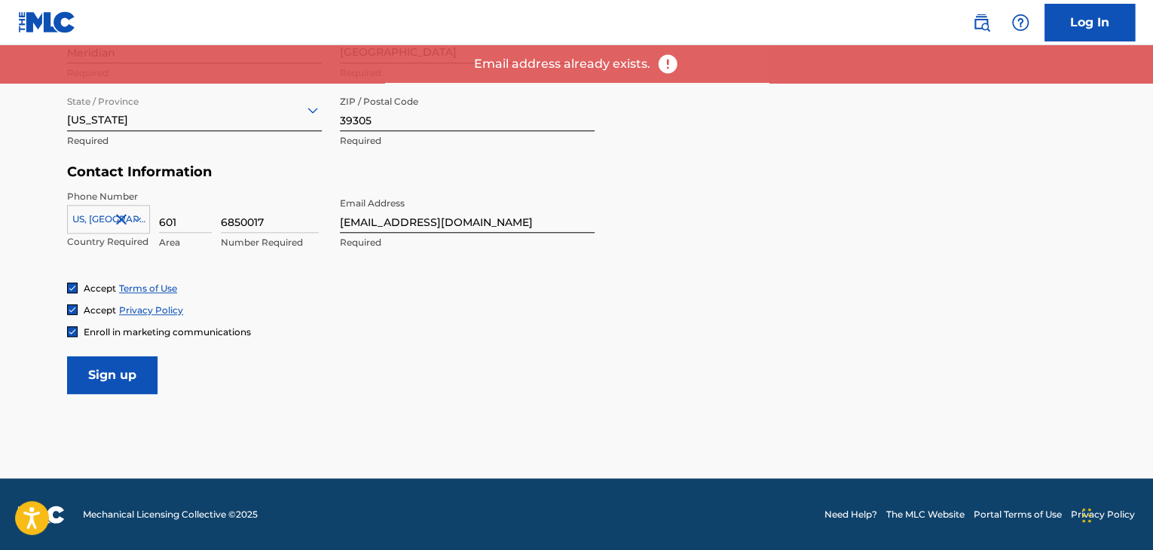
click at [1068, 21] on link "Log In" at bounding box center [1089, 23] width 90 height 38
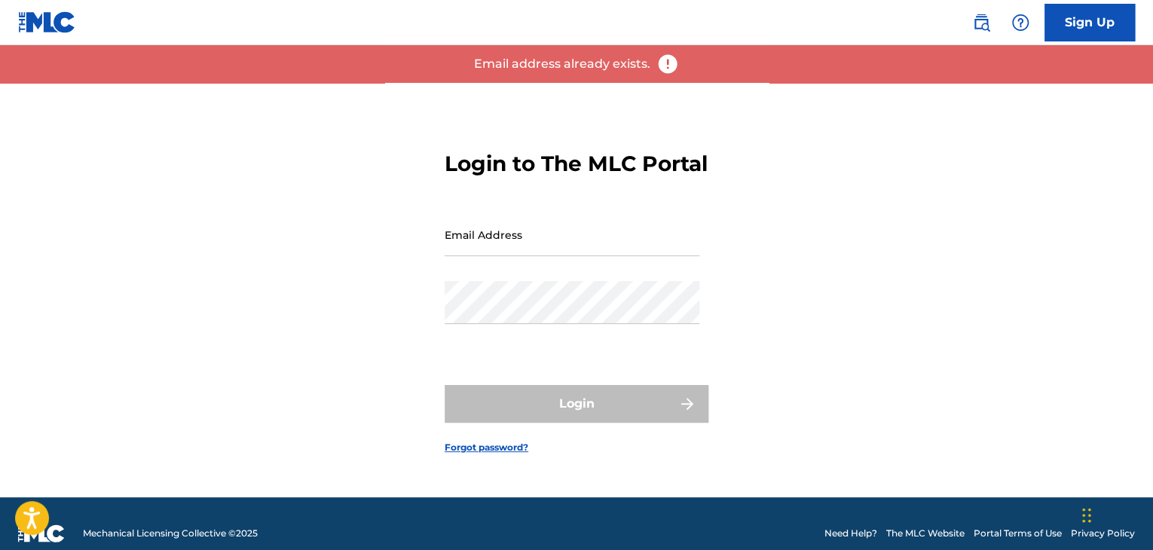
click at [537, 251] on input "Email Address" at bounding box center [572, 234] width 255 height 43
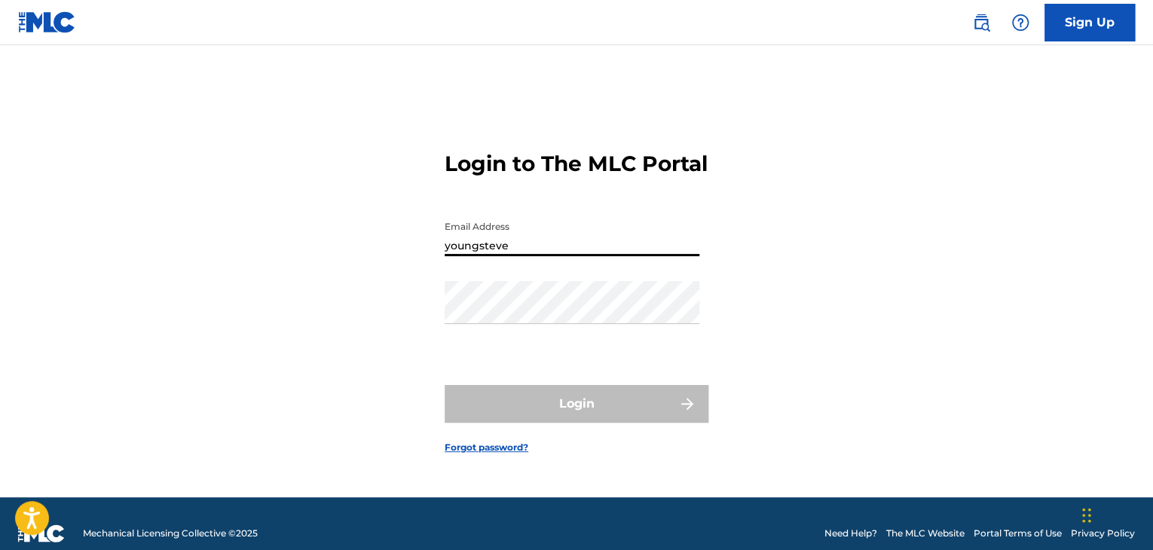
type input "youngsteve"
